Goal: Task Accomplishment & Management: Use online tool/utility

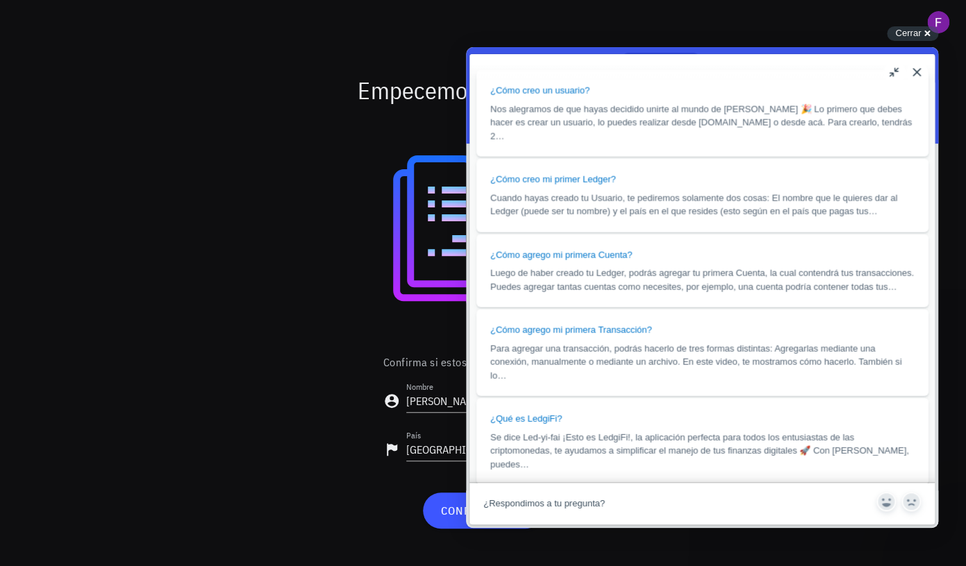
scroll to position [1213, 0]
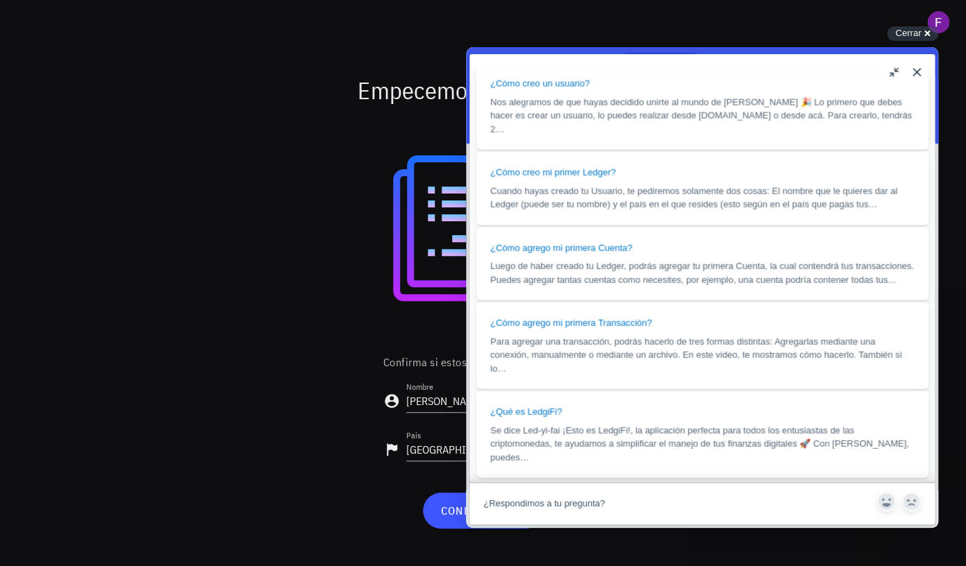
click at [398, 328] on div at bounding box center [483, 232] width 806 height 222
click at [918, 72] on button "Close" at bounding box center [916, 72] width 22 height 22
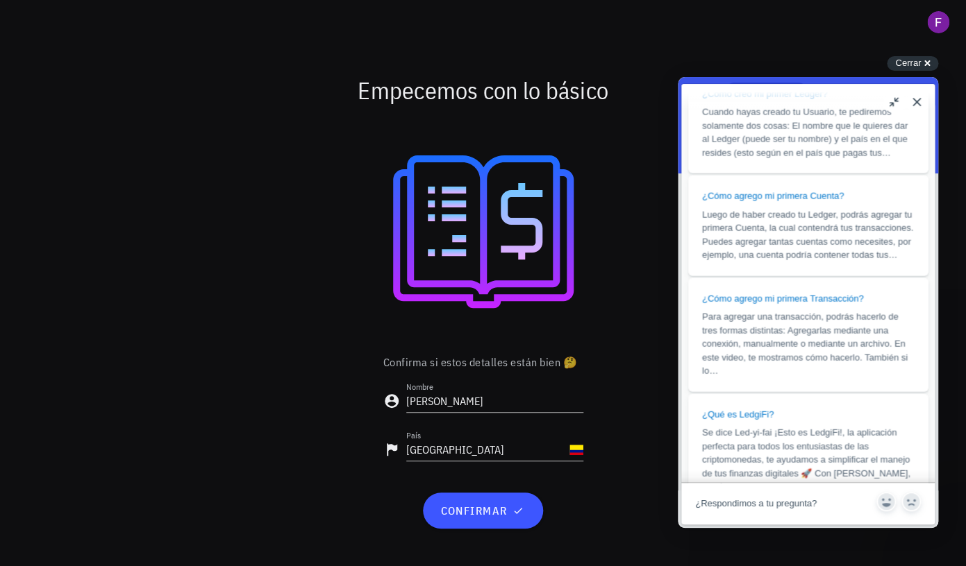
scroll to position [1107, 0]
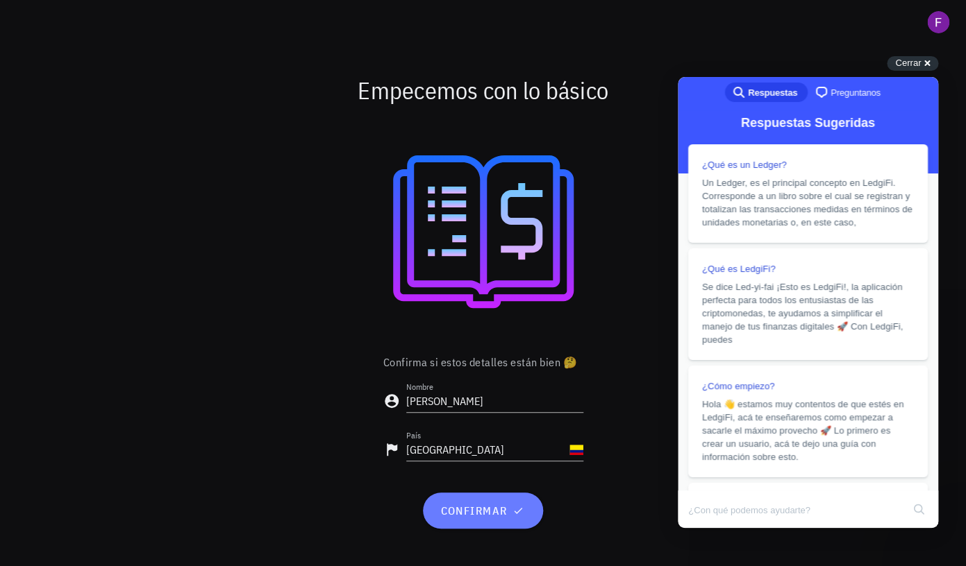
click at [486, 516] on span "confirmar" at bounding box center [482, 511] width 87 height 14
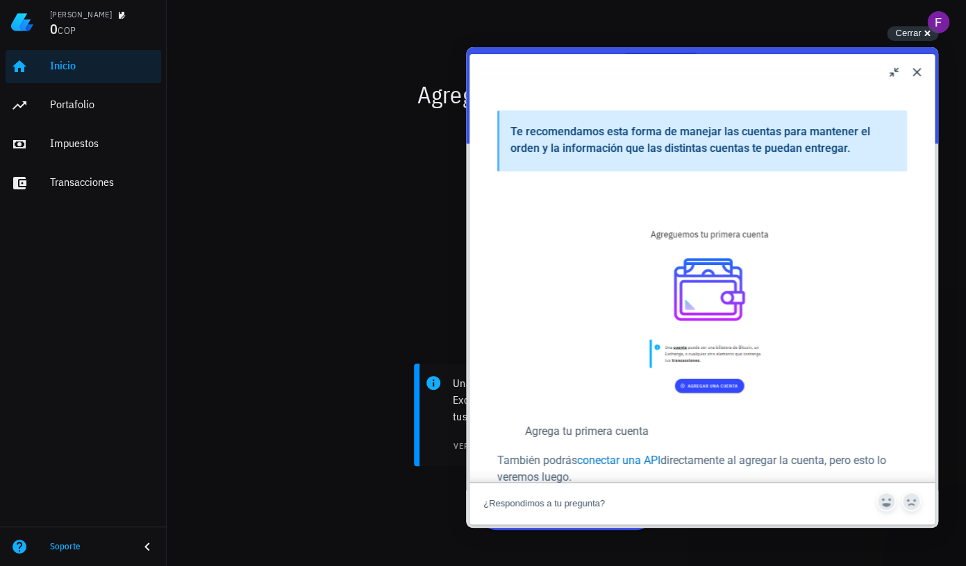
scroll to position [358, 0]
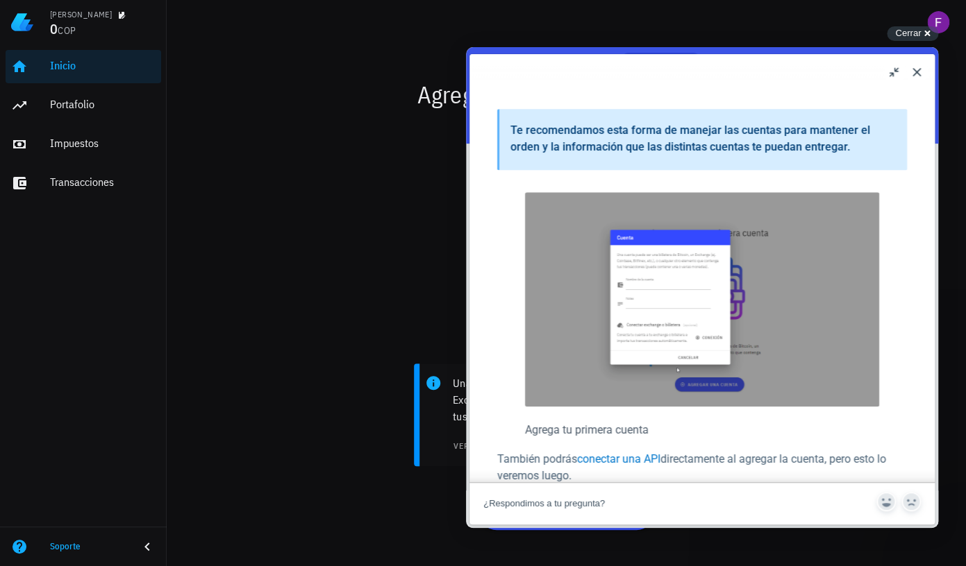
click at [921, 74] on button "Close" at bounding box center [916, 72] width 22 height 22
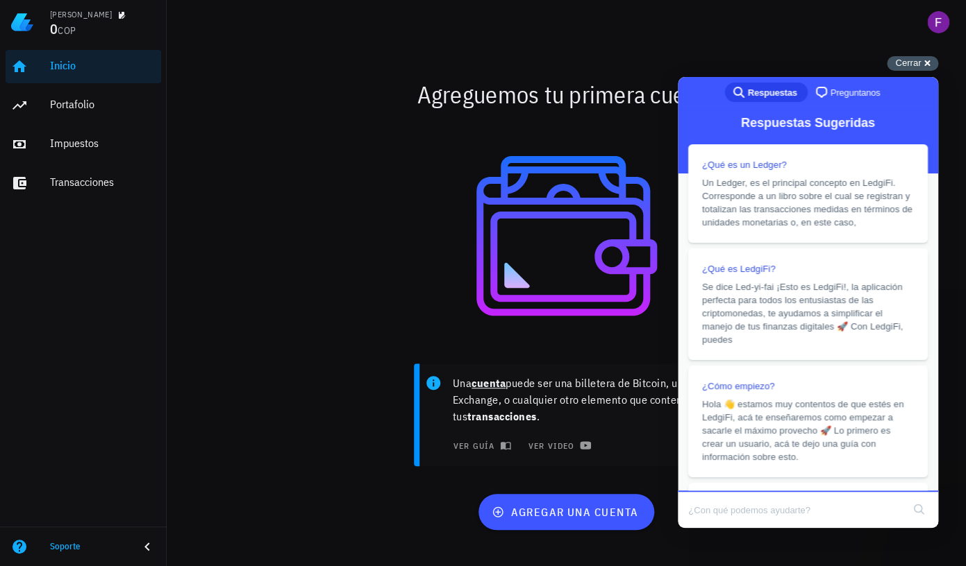
click at [912, 60] on span "Cerrar" at bounding box center [908, 63] width 26 height 10
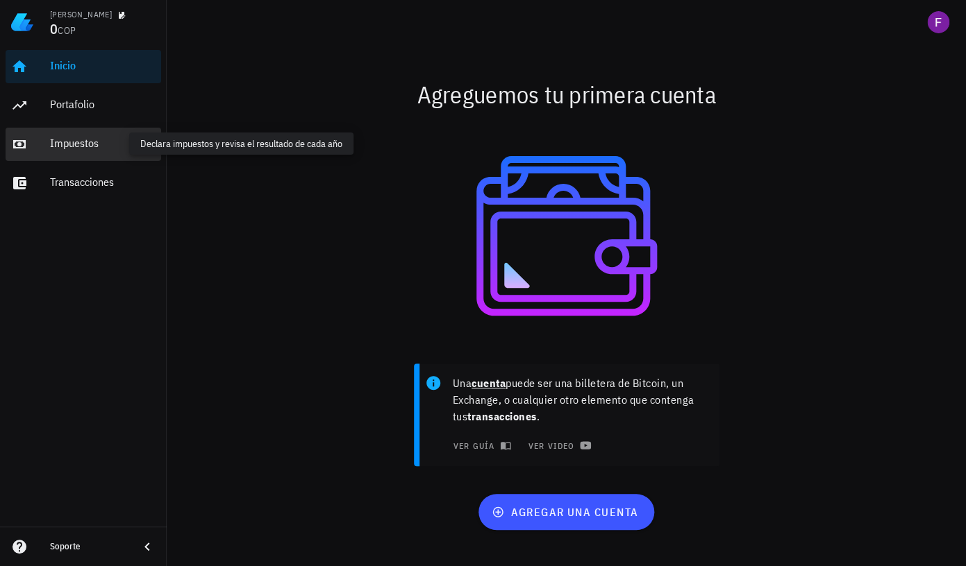
click at [81, 146] on div "Impuestos" at bounding box center [103, 143] width 106 height 13
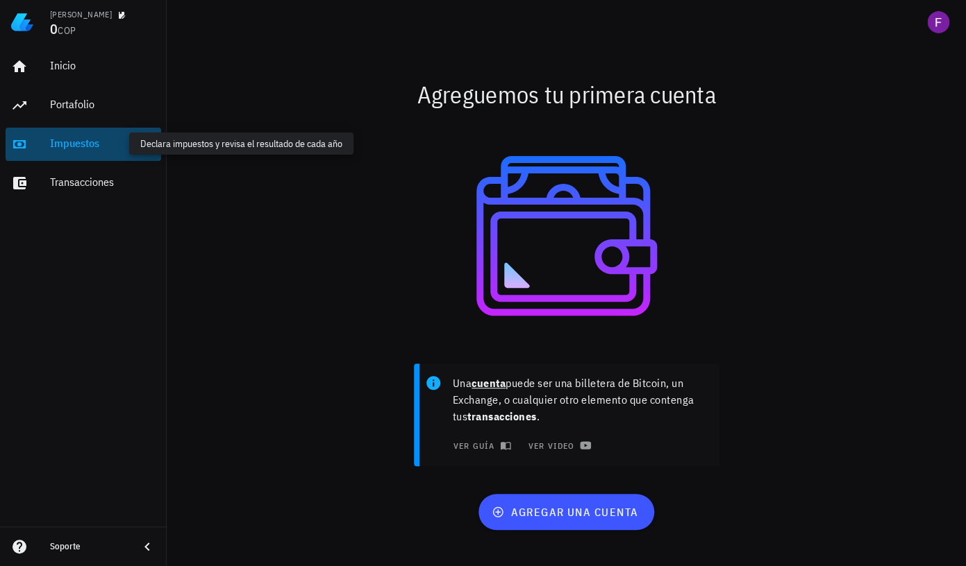
click at [84, 146] on div "Impuestos" at bounding box center [103, 143] width 106 height 13
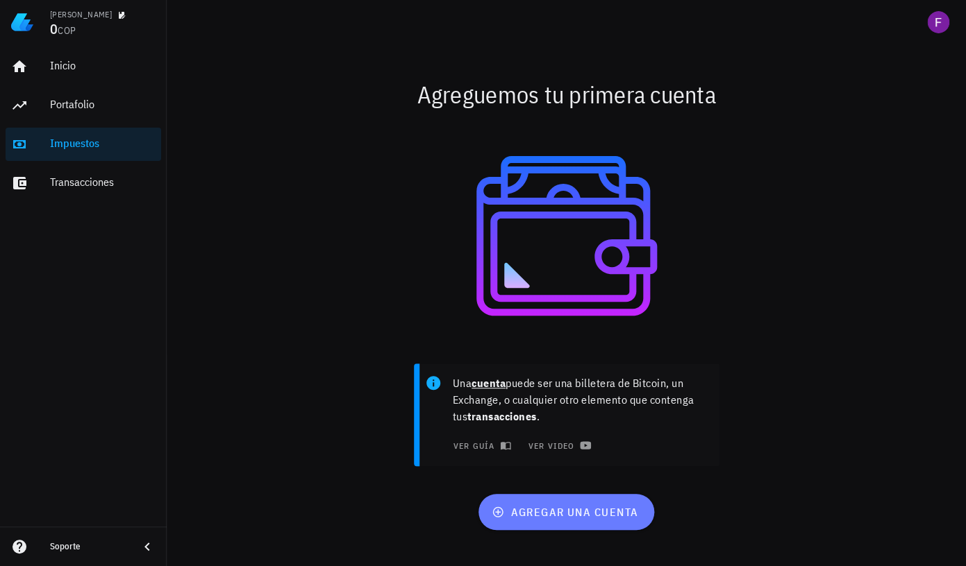
click at [586, 509] on span "agregar una cuenta" at bounding box center [566, 512] width 144 height 14
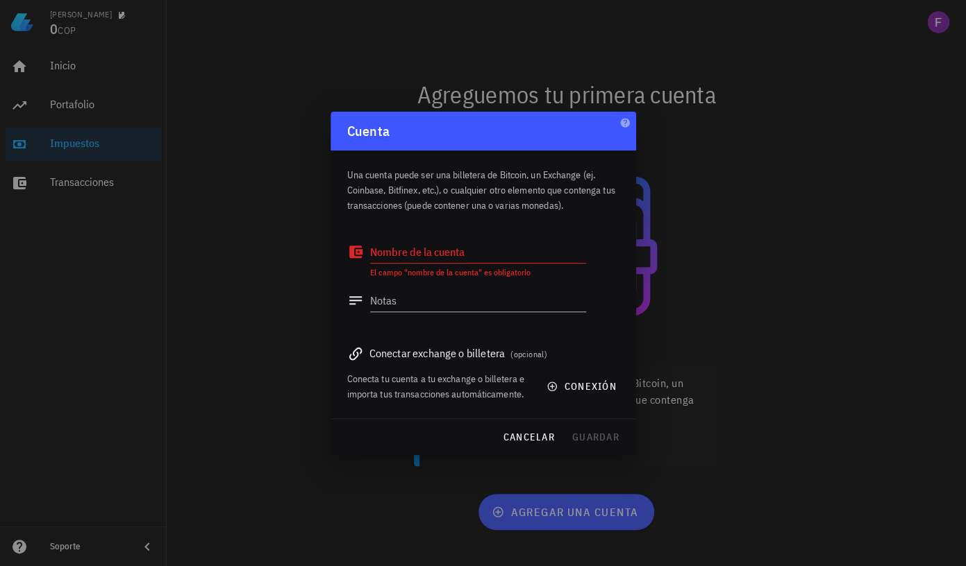
click at [494, 53] on div at bounding box center [483, 283] width 966 height 566
